Goal: Ask a question

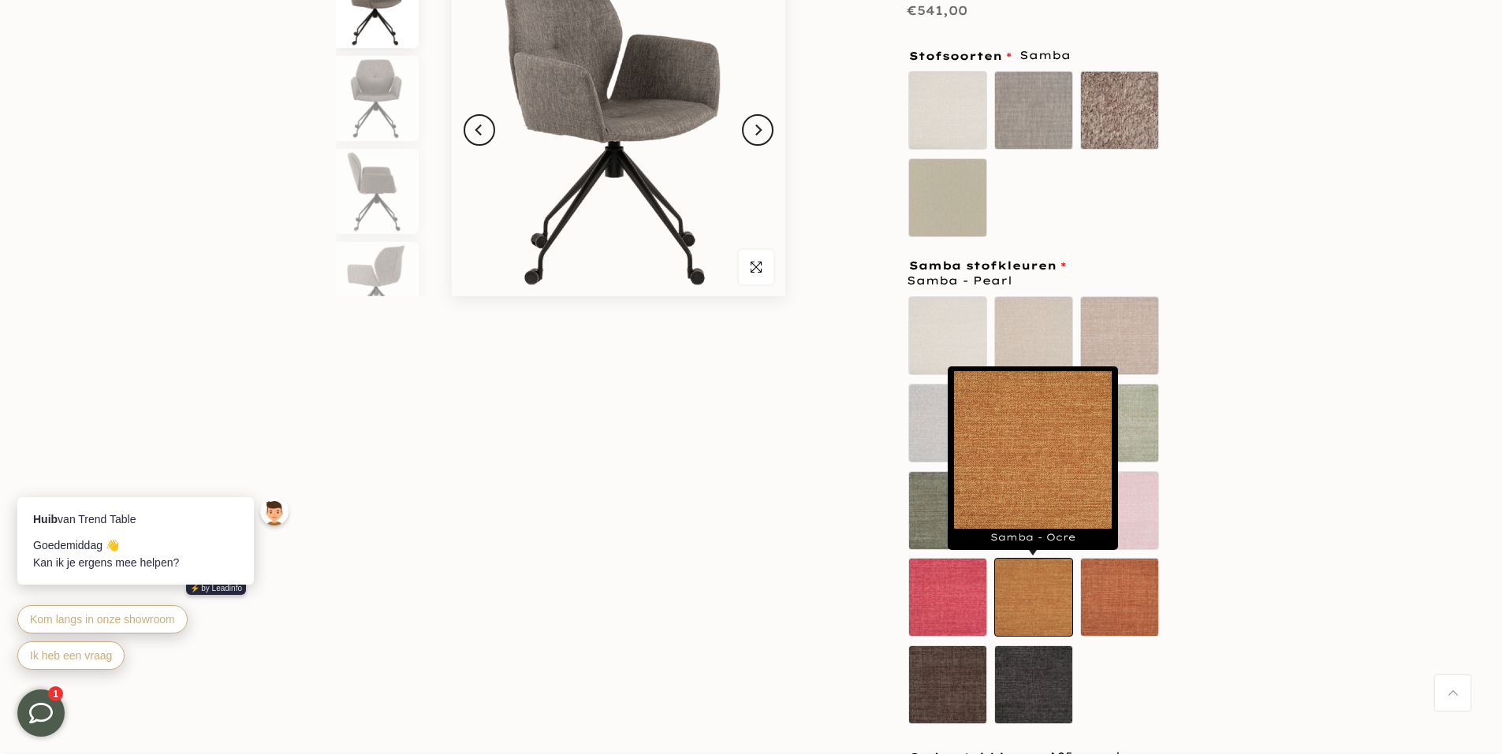
click at [1030, 587] on label "Samba - Ocre" at bounding box center [1033, 597] width 79 height 79
click at [1025, 596] on label "Samba - Ocre" at bounding box center [1033, 597] width 79 height 79
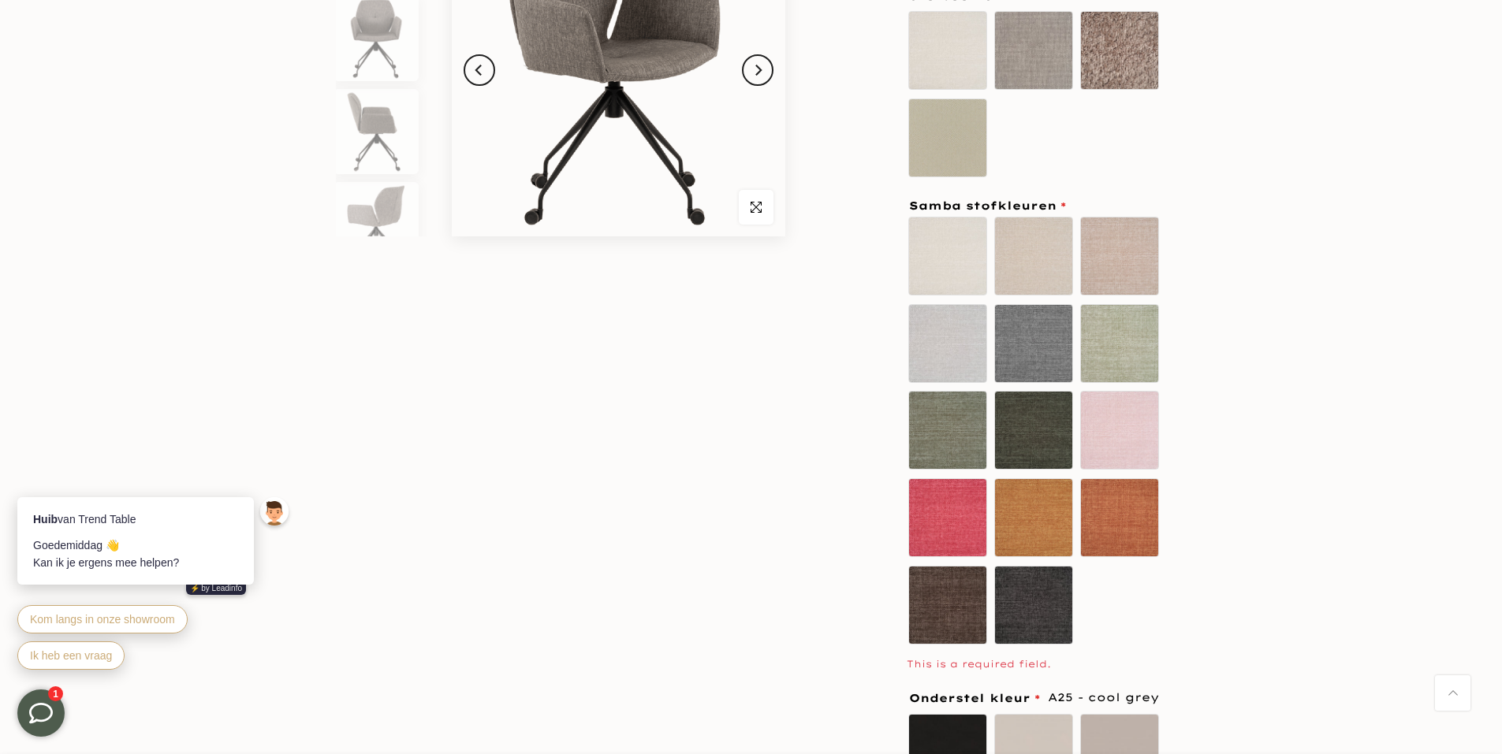
scroll to position [473, 0]
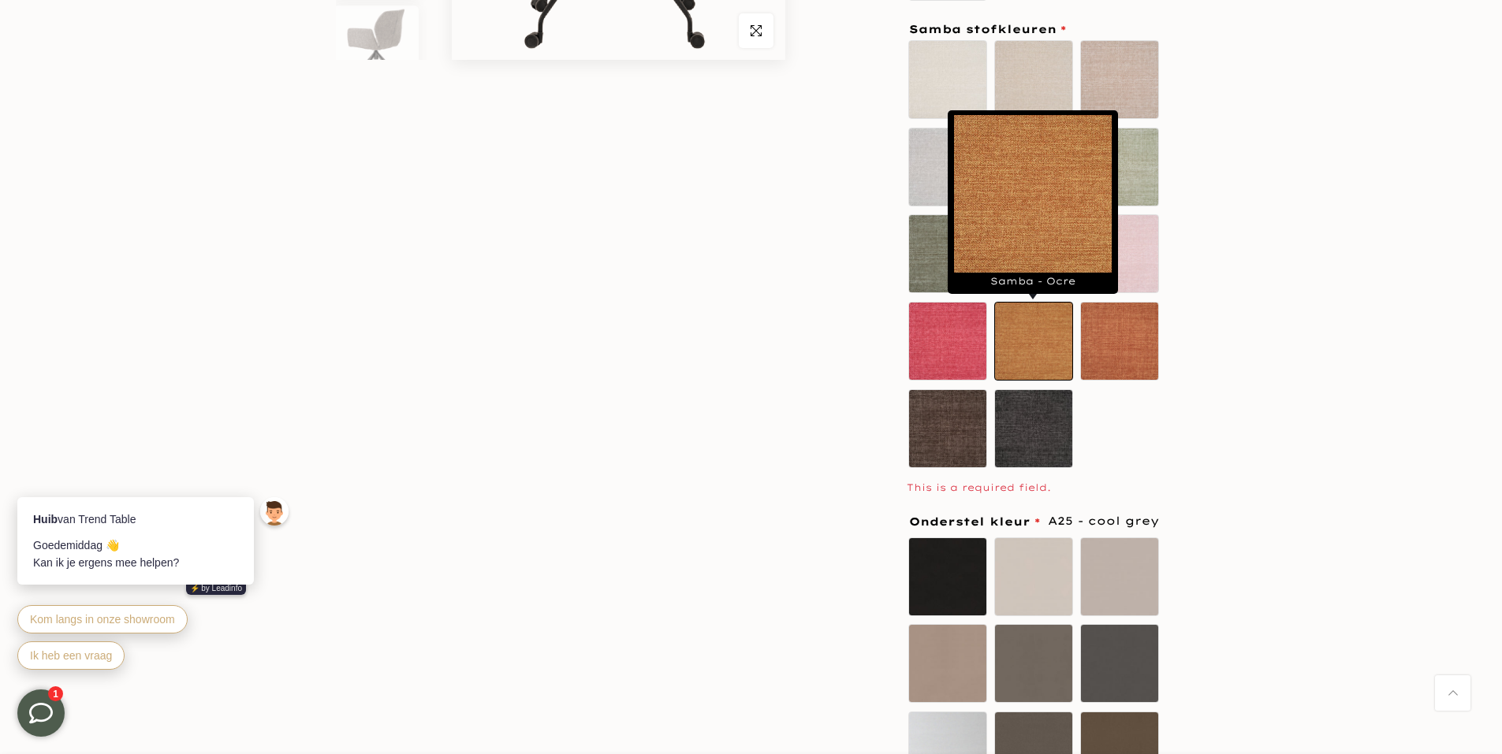
click at [1030, 337] on label "Samba - Ocre" at bounding box center [1033, 341] width 79 height 79
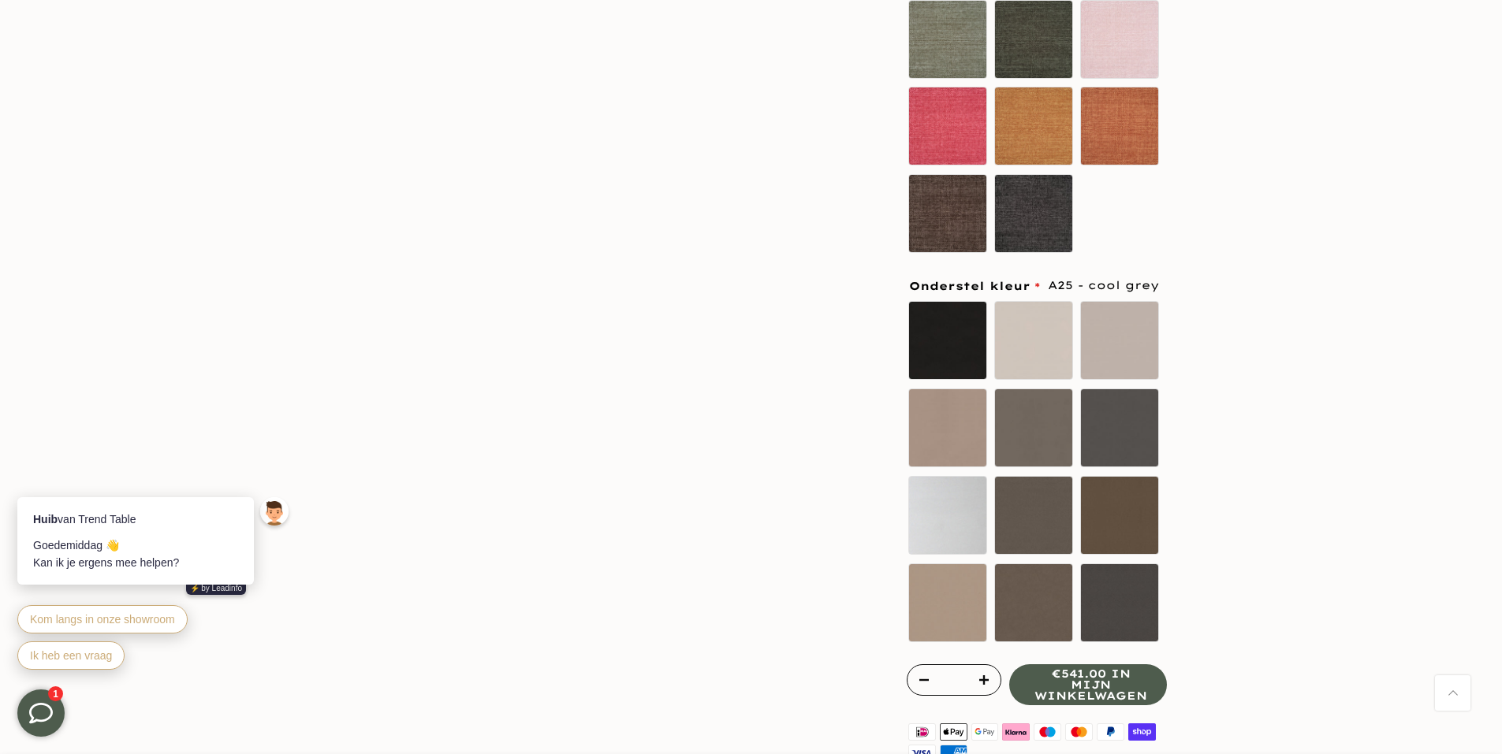
scroll to position [788, 0]
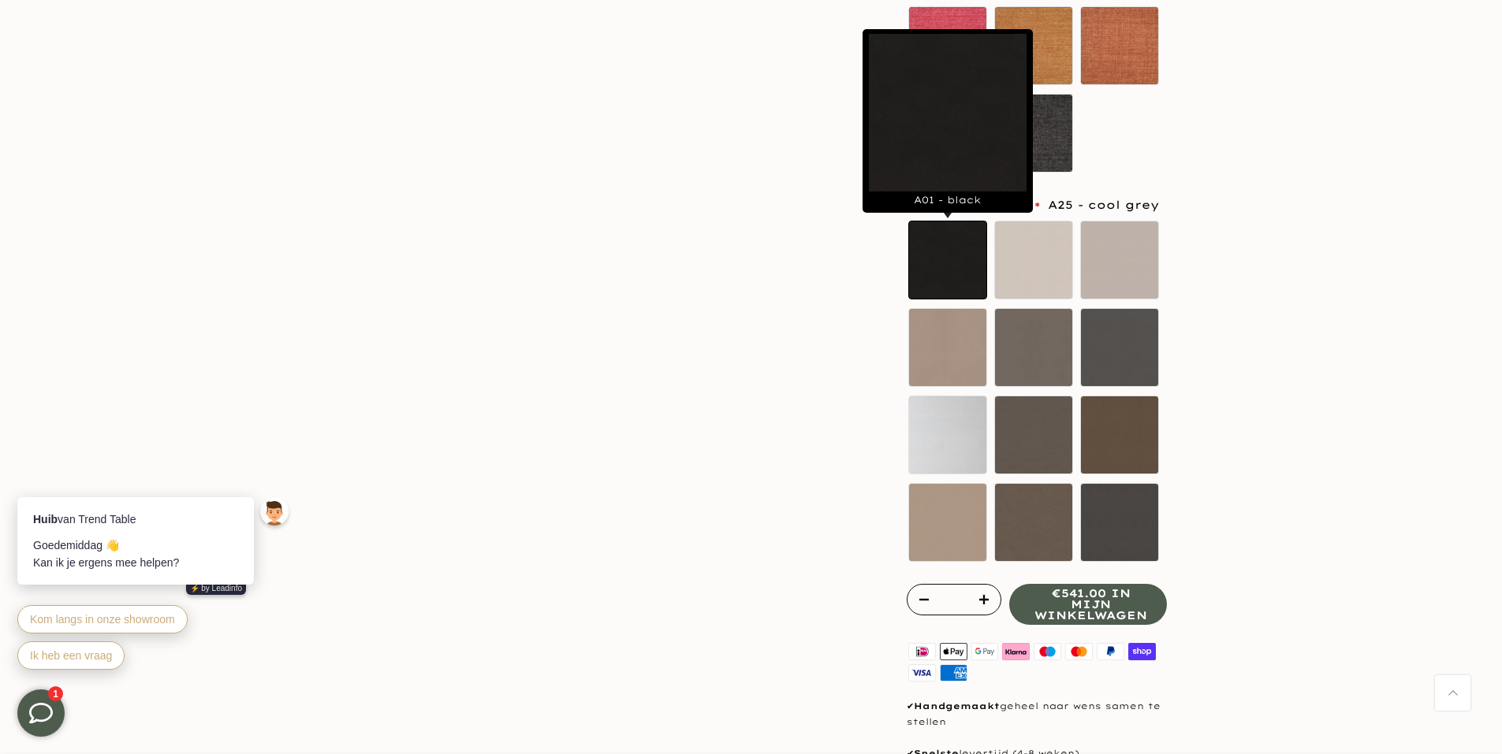
click at [941, 261] on label "A01 - black" at bounding box center [947, 260] width 79 height 79
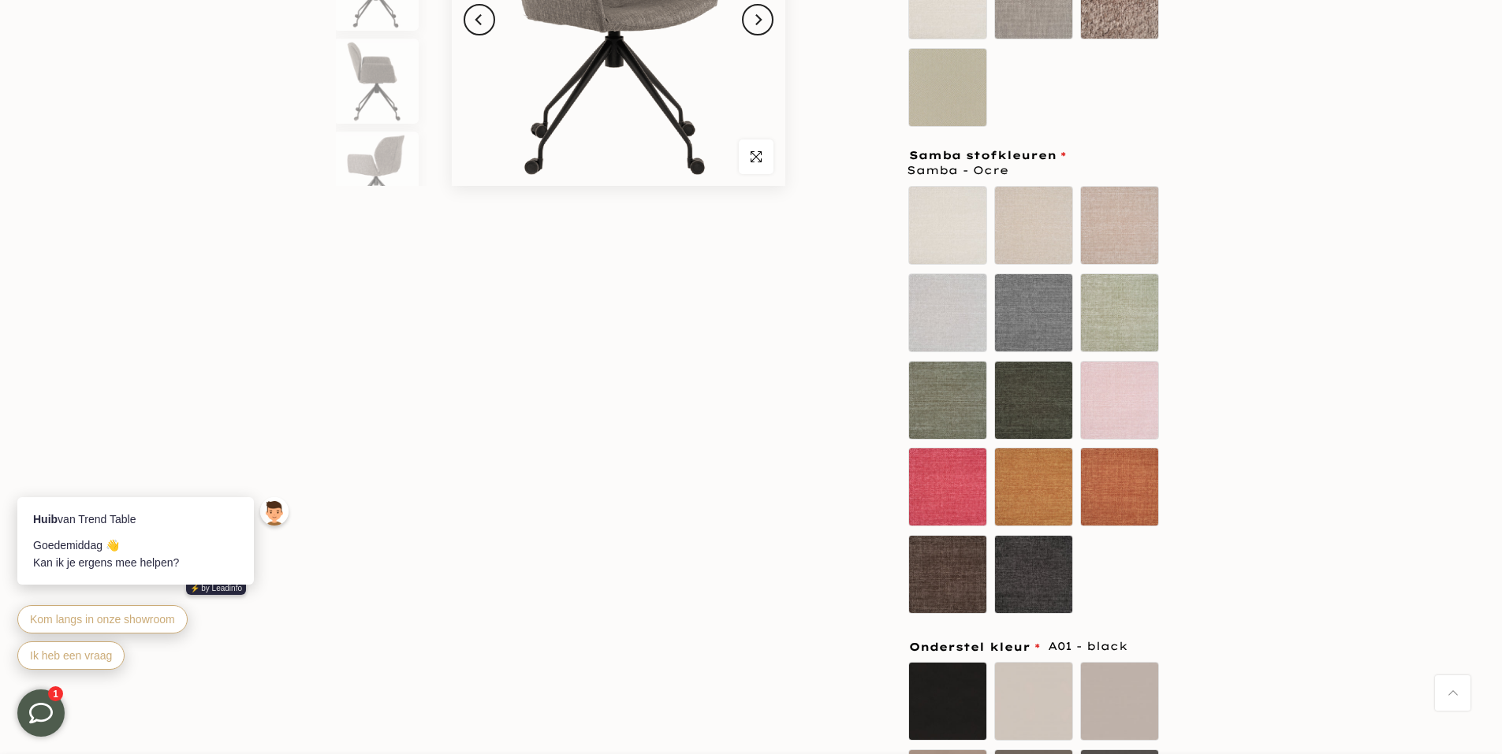
scroll to position [79, 0]
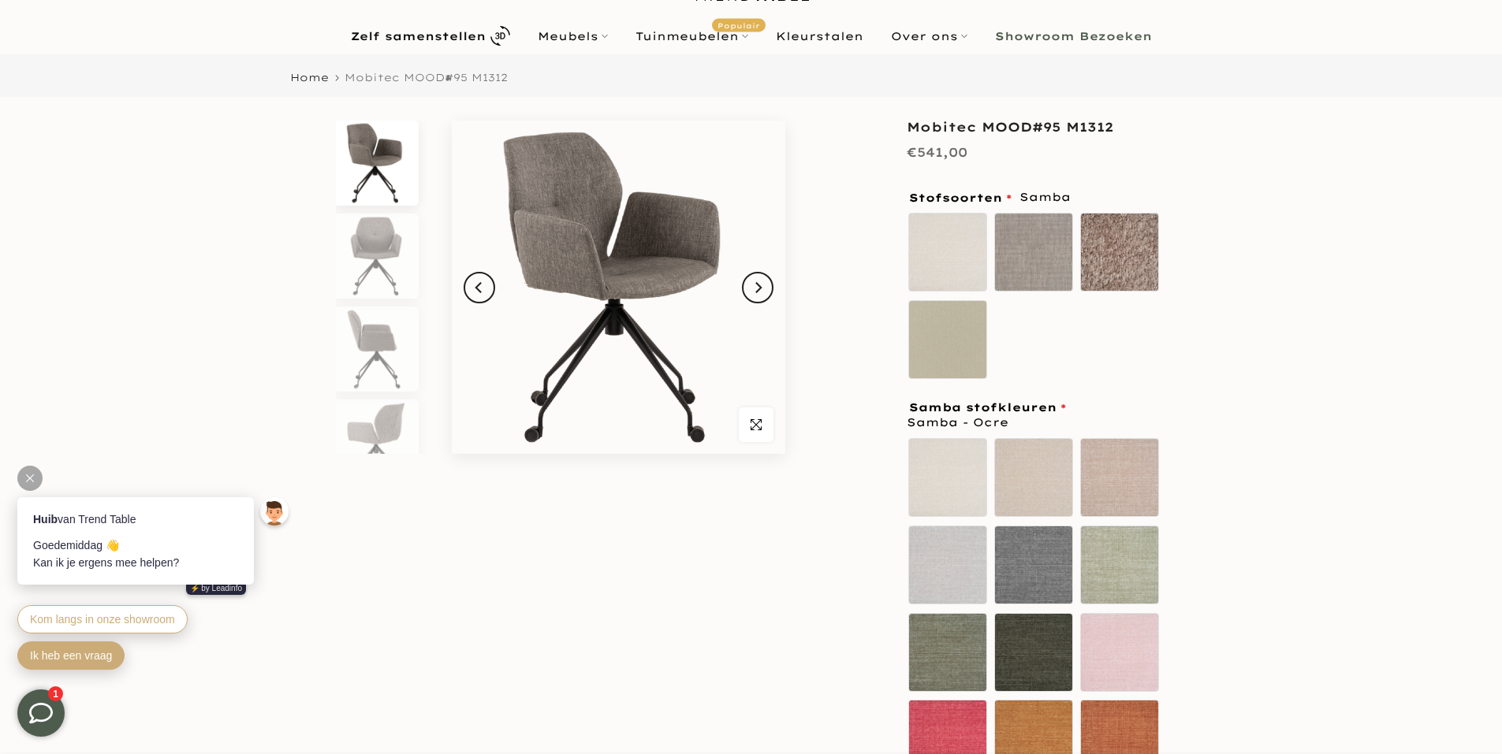
click at [69, 654] on span "Ik heb een vraag" at bounding box center [71, 656] width 82 height 13
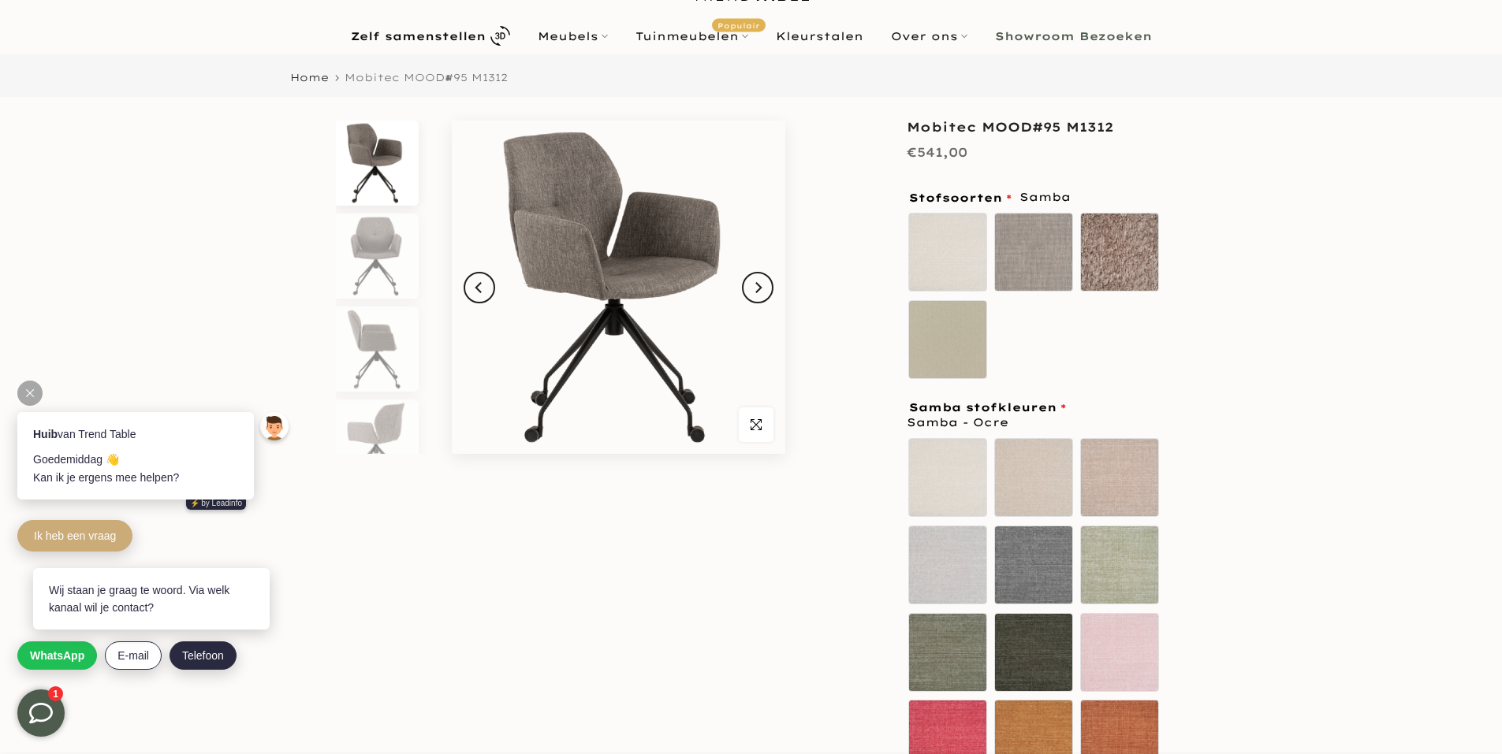
click at [200, 656] on span "Telefoon" at bounding box center [203, 656] width 42 height 13
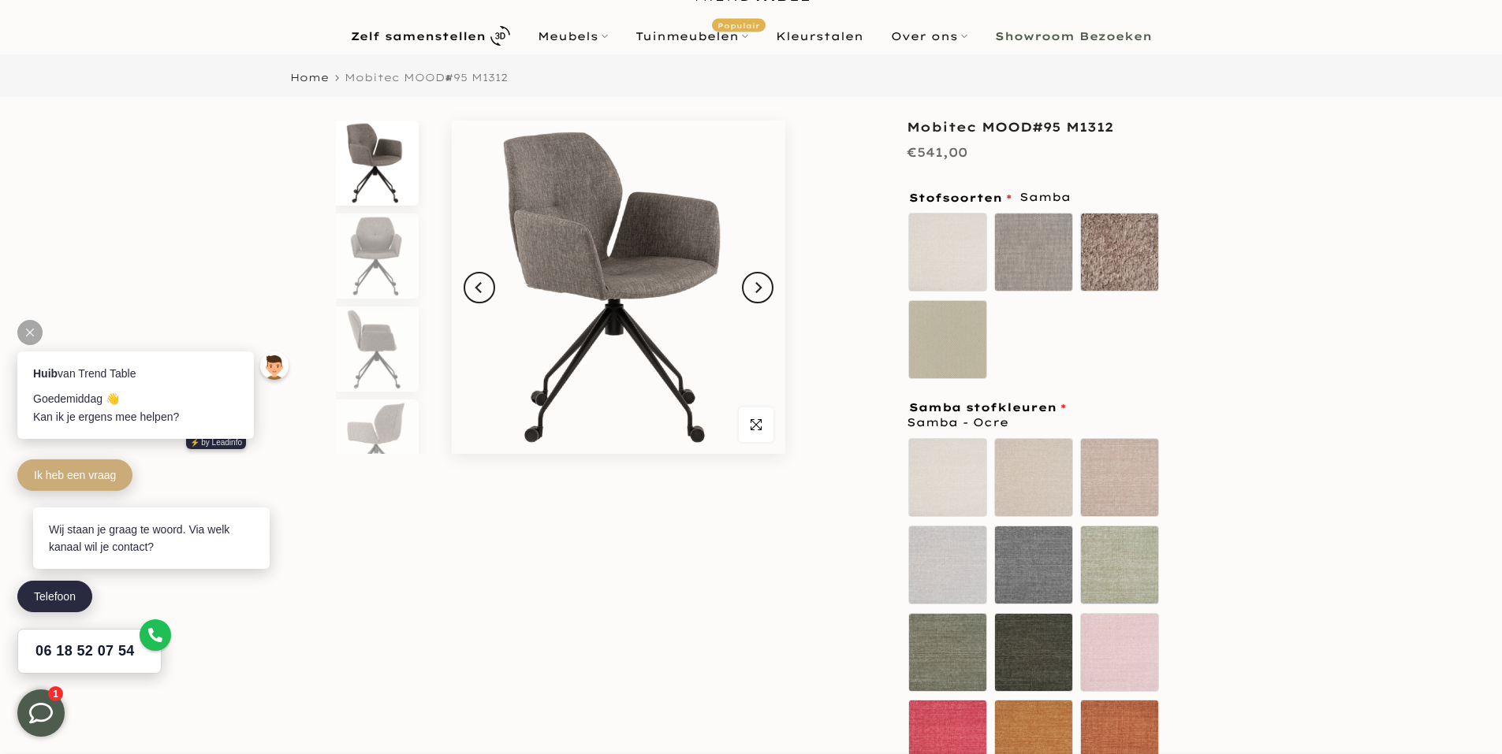
click at [149, 634] on icon at bounding box center [155, 635] width 14 height 14
click at [54, 594] on div "Telefoon" at bounding box center [139, 596] width 244 height 39
click at [40, 709] on icon at bounding box center [41, 714] width 24 height 24
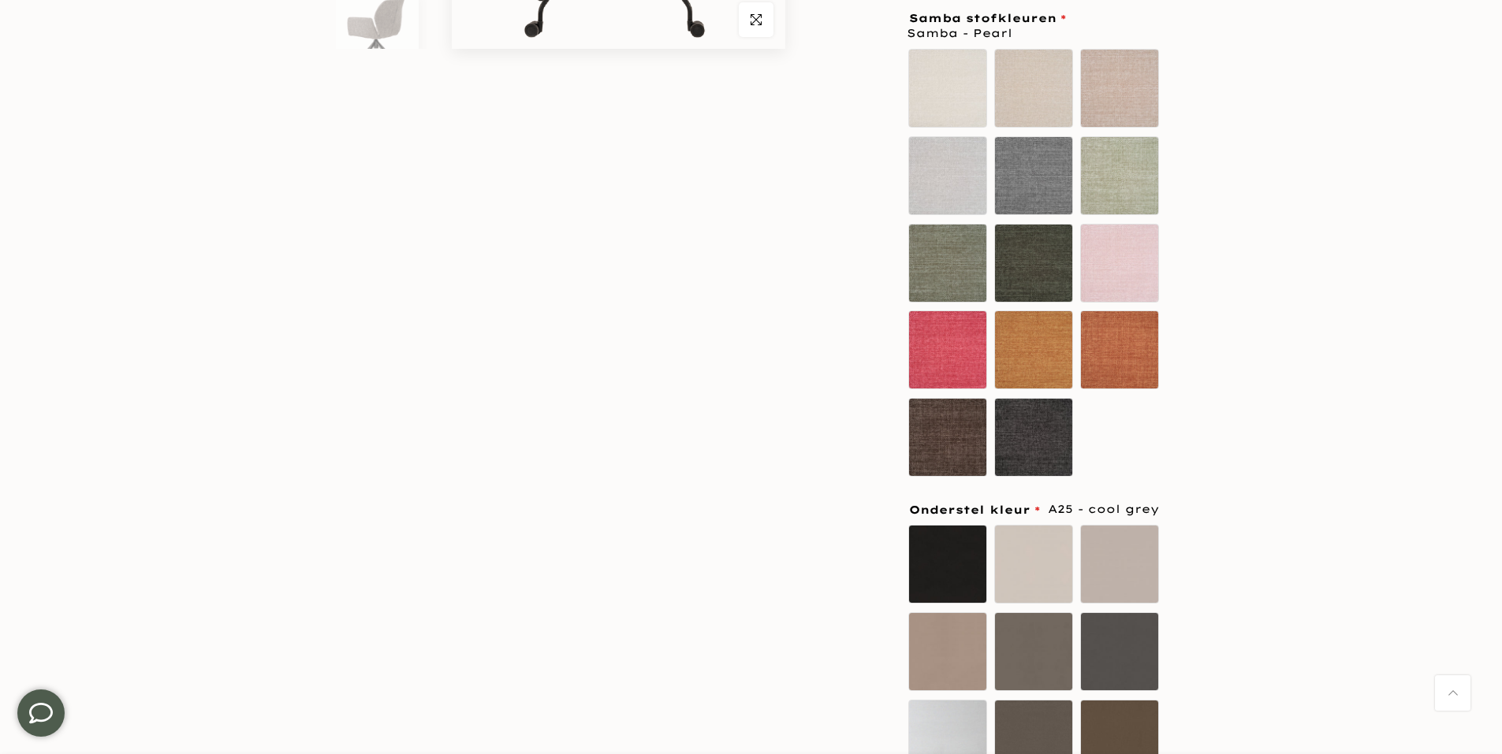
scroll to position [552, 0]
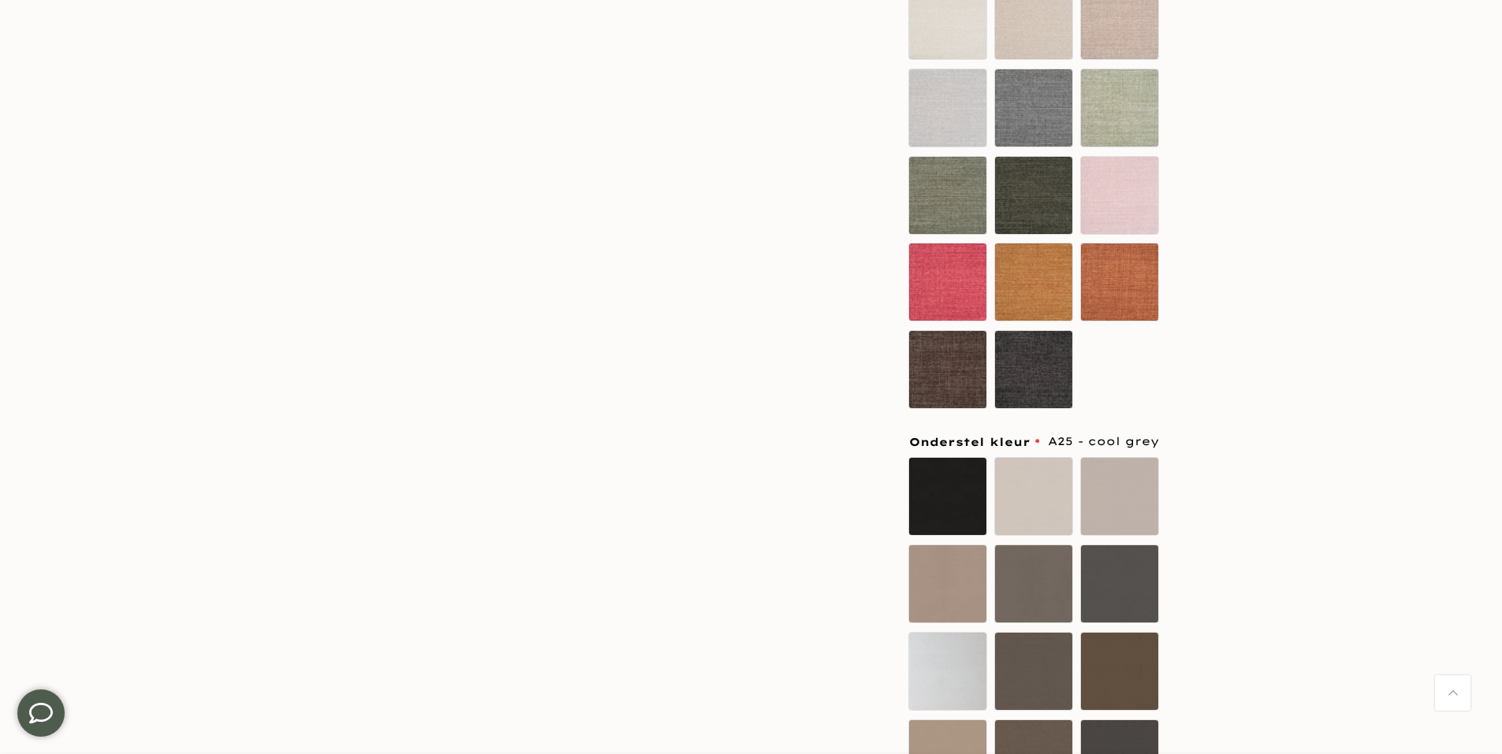
click at [36, 712] on icon at bounding box center [41, 714] width 24 height 24
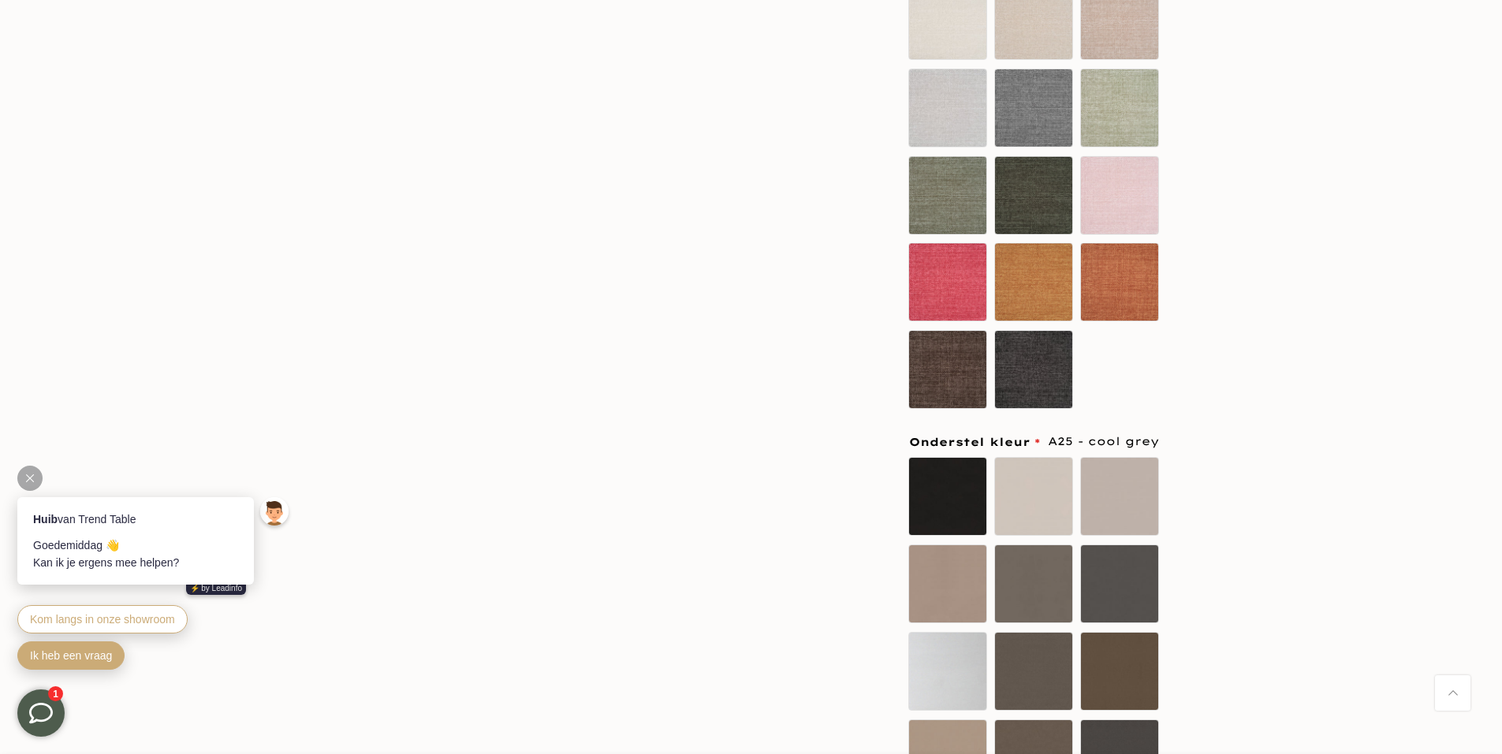
click at [88, 656] on span "Ik heb een vraag" at bounding box center [71, 656] width 82 height 13
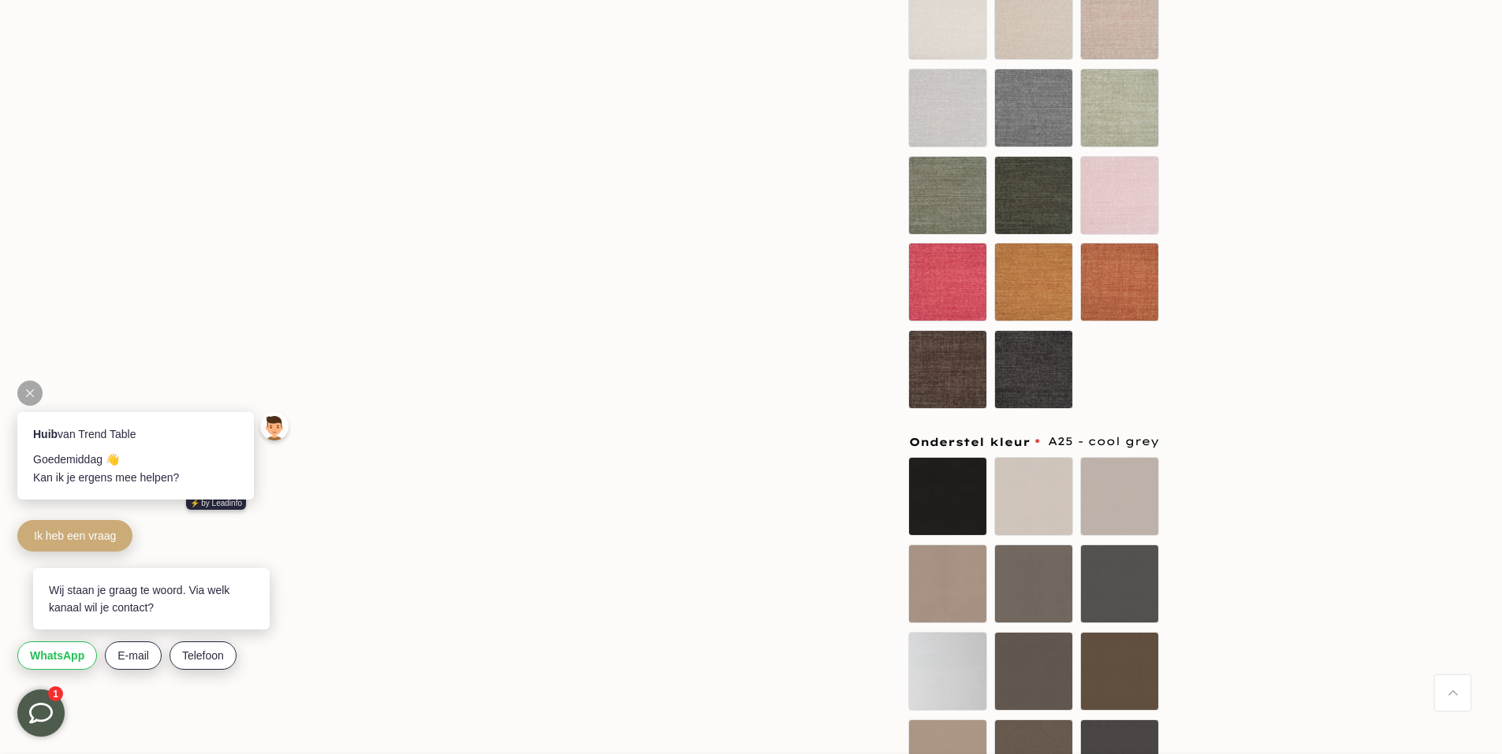
click at [32, 655] on span "WhatsApp" at bounding box center [57, 656] width 54 height 13
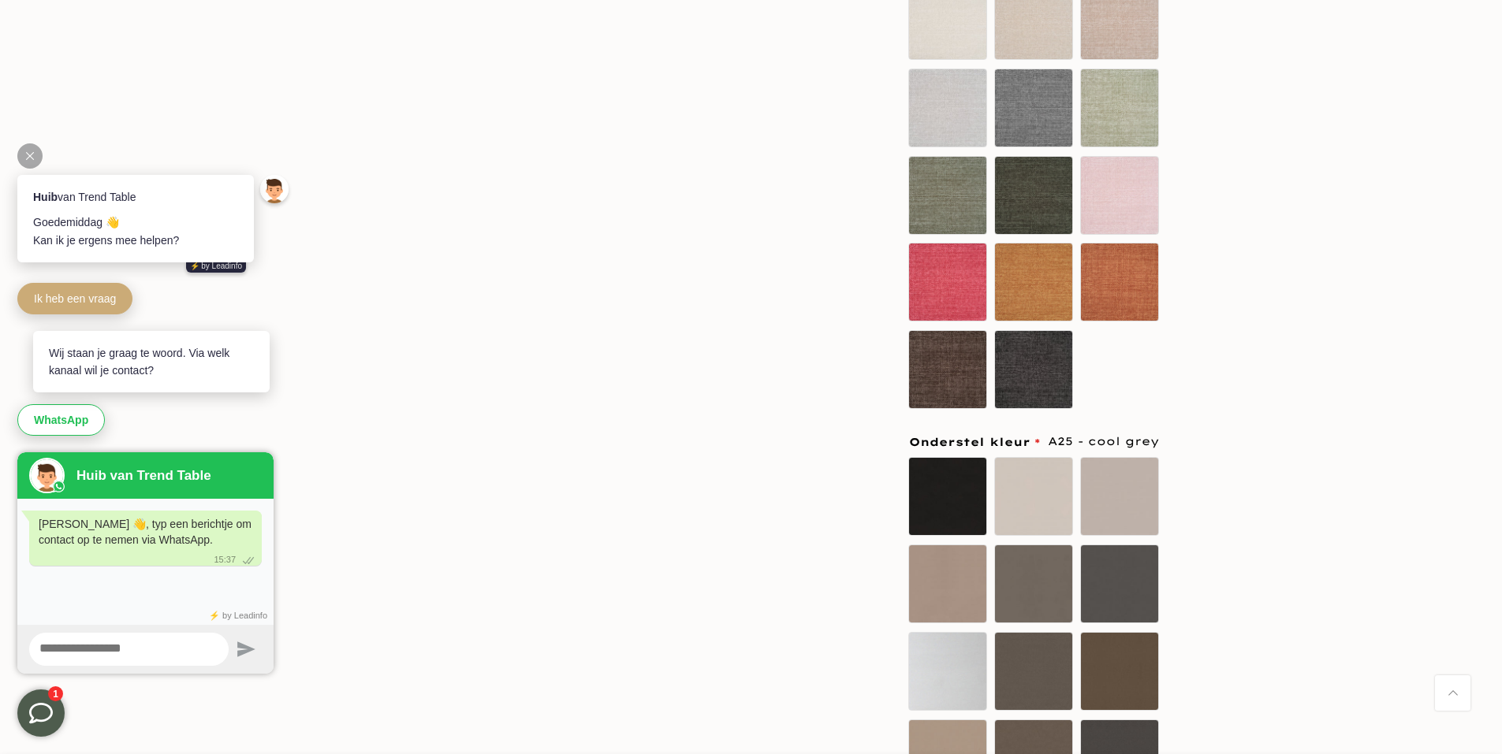
click at [113, 652] on textarea at bounding box center [128, 649] width 199 height 33
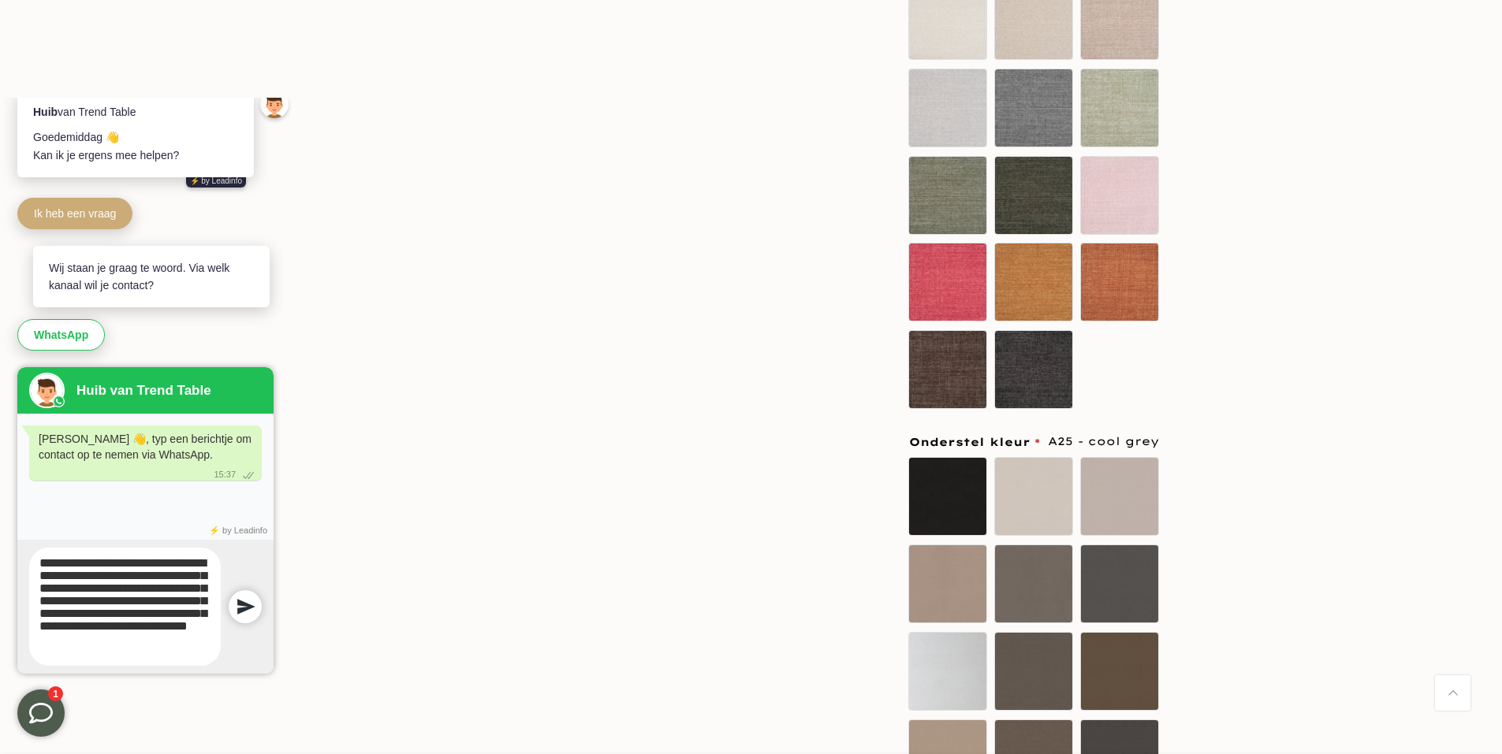
click at [183, 614] on textarea "**********" at bounding box center [125, 607] width 192 height 118
click at [146, 658] on textarea "**********" at bounding box center [125, 607] width 192 height 118
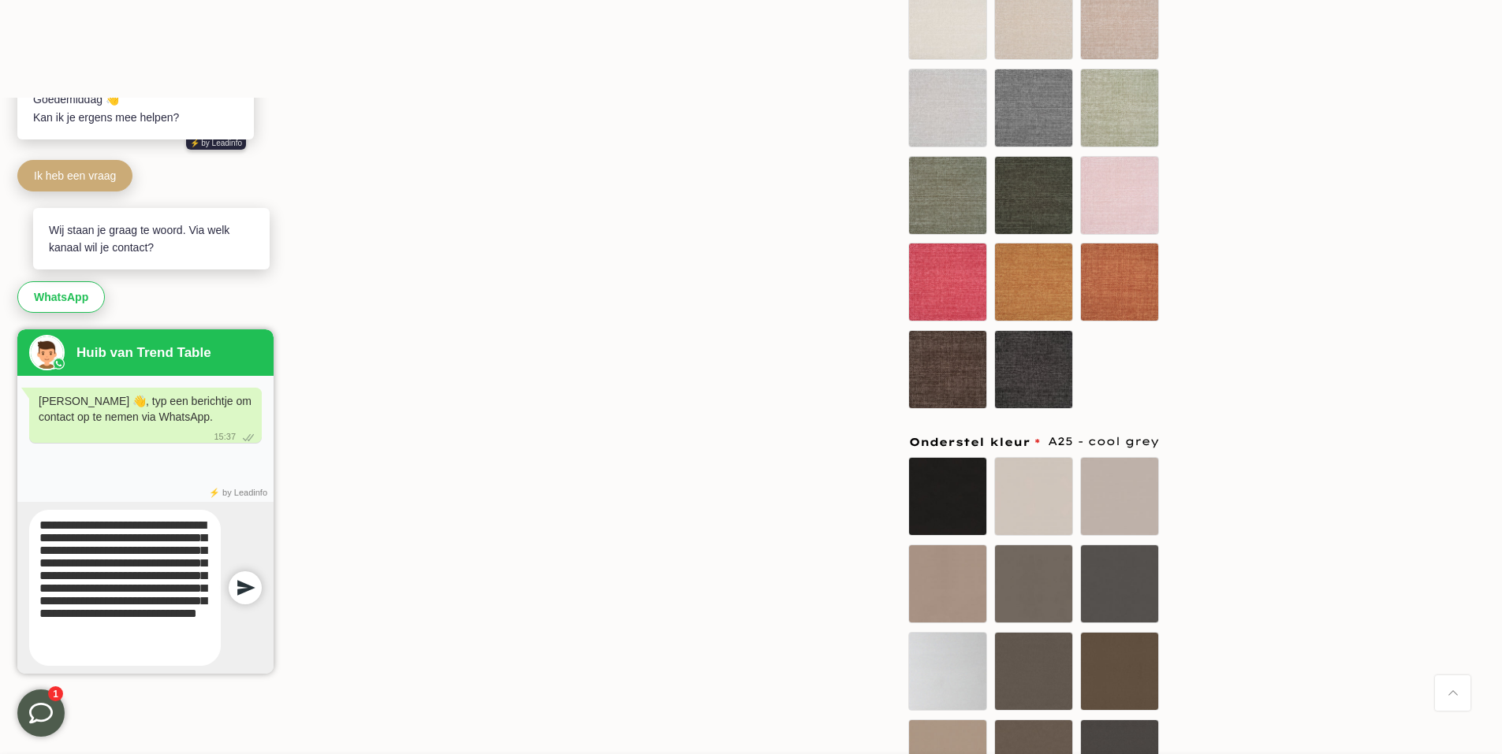
type textarea "**********"
click at [251, 589] on icon at bounding box center [246, 587] width 18 height 15
